Goal: Task Accomplishment & Management: Use online tool/utility

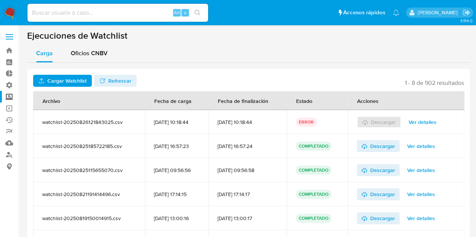
click at [109, 81] on span "Refrescar" at bounding box center [119, 81] width 23 height 12
click at [65, 79] on span "Cargar Watchlist" at bounding box center [66, 81] width 39 height 12
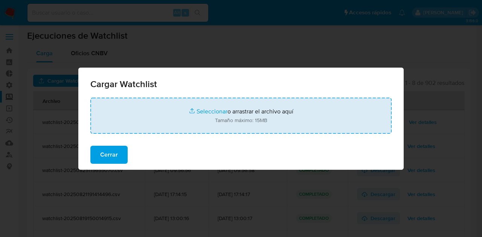
click at [213, 113] on input "file" at bounding box center [240, 116] width 301 height 36
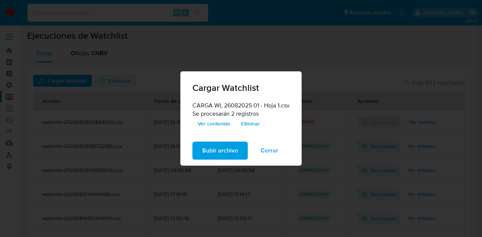
click at [224, 151] on span "Subir archivo" at bounding box center [220, 151] width 36 height 17
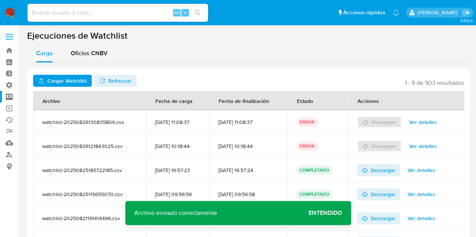
click at [120, 80] on span "Refrescar" at bounding box center [119, 81] width 23 height 12
click at [119, 79] on span "Refrescar" at bounding box center [119, 81] width 23 height 12
click at [427, 122] on span "Ver detalles" at bounding box center [423, 122] width 28 height 11
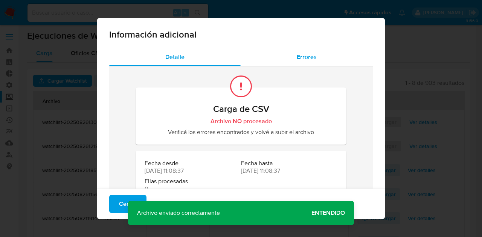
click at [300, 58] on span "Errores" at bounding box center [307, 57] width 20 height 9
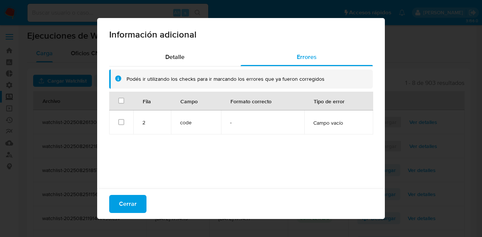
drag, startPoint x: 76, startPoint y: 42, endPoint x: 134, endPoint y: 29, distance: 59.4
click at [76, 42] on div "Información adicional Detalle Errores Podés ir utilizando los checks para ir ma…" at bounding box center [241, 118] width 482 height 237
click at [124, 201] on span "Cerrar" at bounding box center [128, 204] width 18 height 17
